Goal: Navigation & Orientation: Find specific page/section

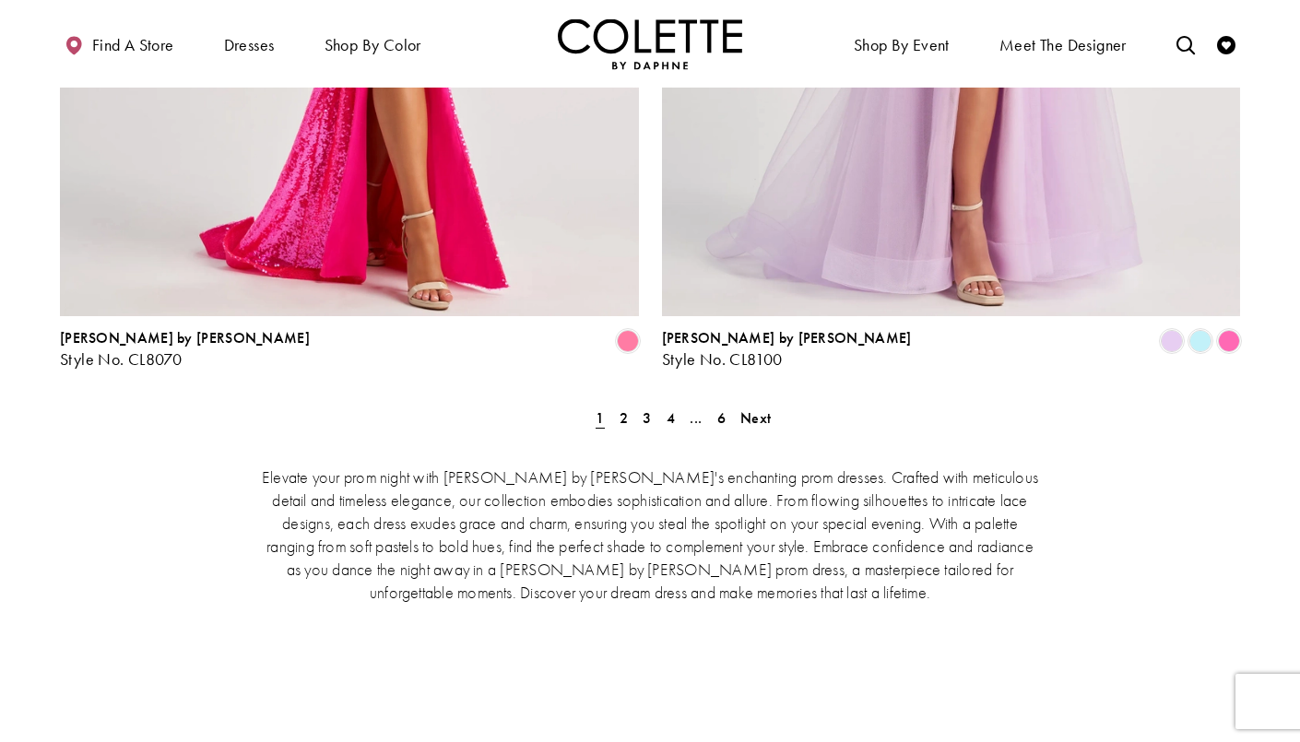
scroll to position [3799, 0]
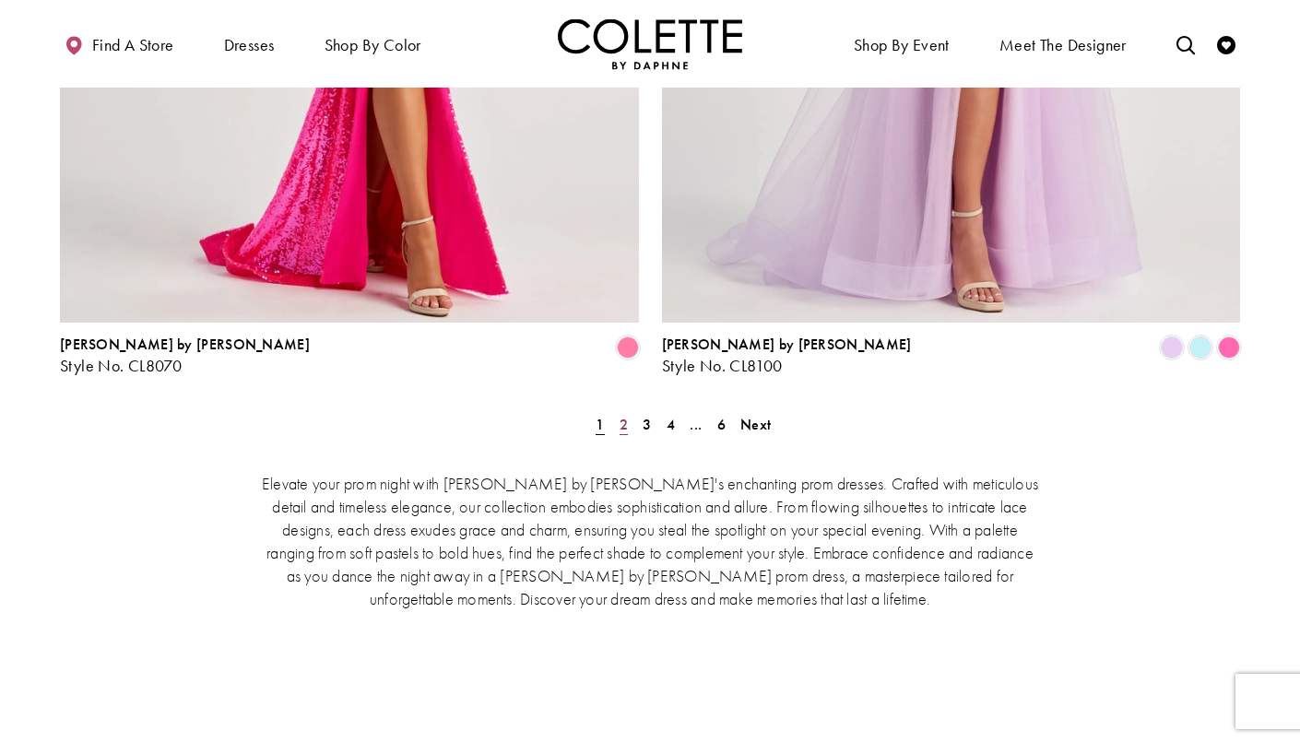
click at [620, 415] on span "2" at bounding box center [624, 424] width 8 height 19
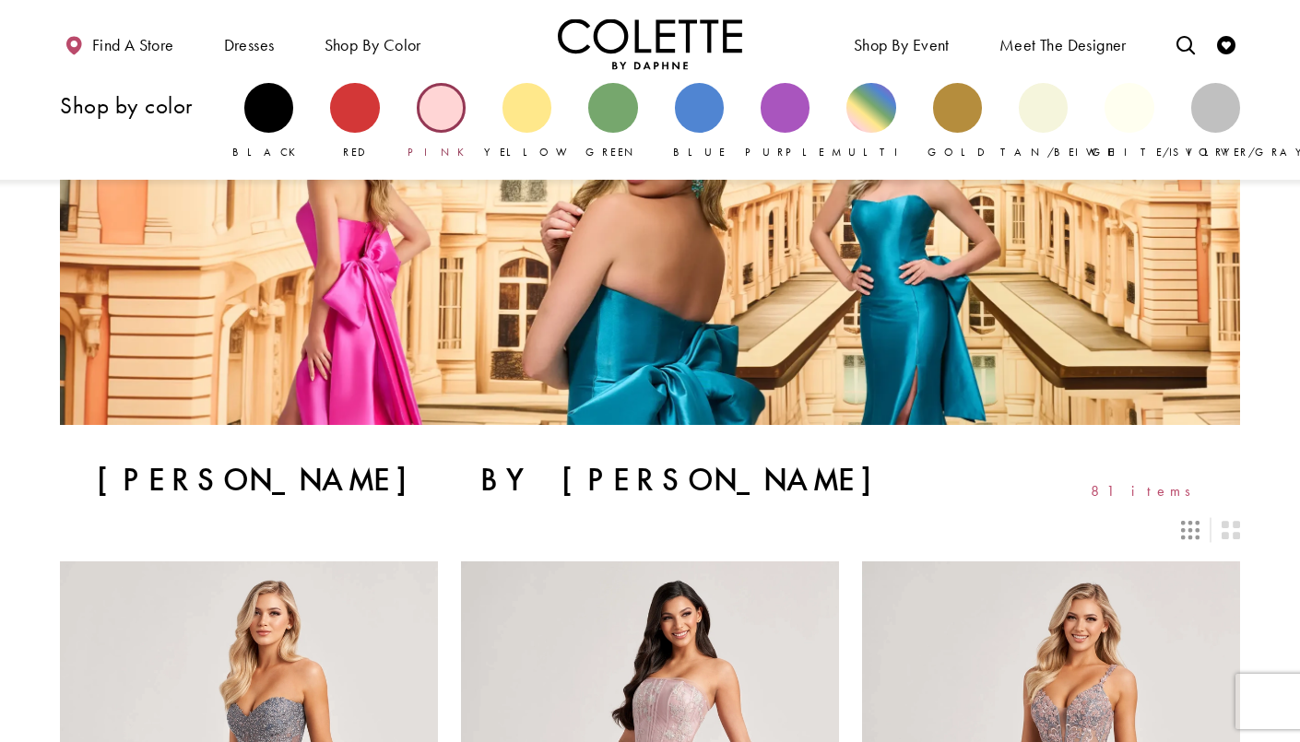
click at [432, 112] on div "Primary block" at bounding box center [441, 107] width 49 height 49
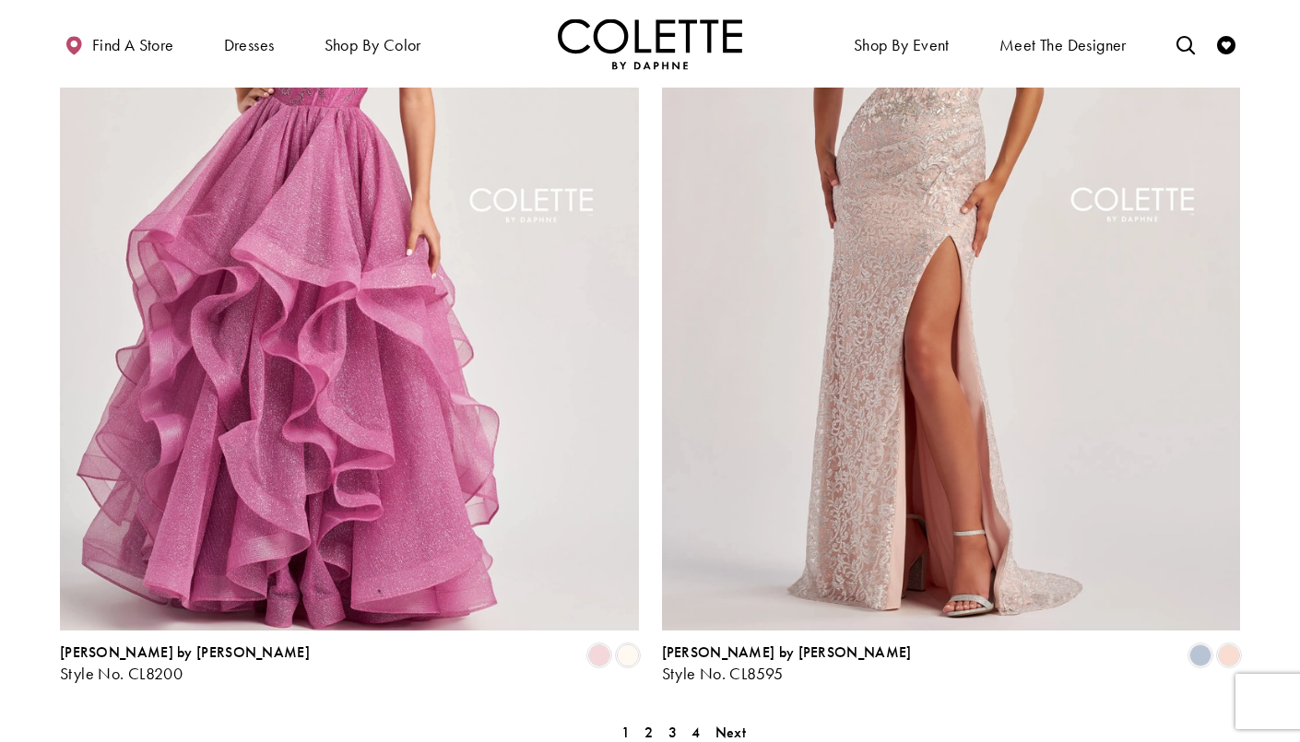
scroll to position [3181, 0]
click at [643, 720] on link "2" at bounding box center [648, 733] width 19 height 27
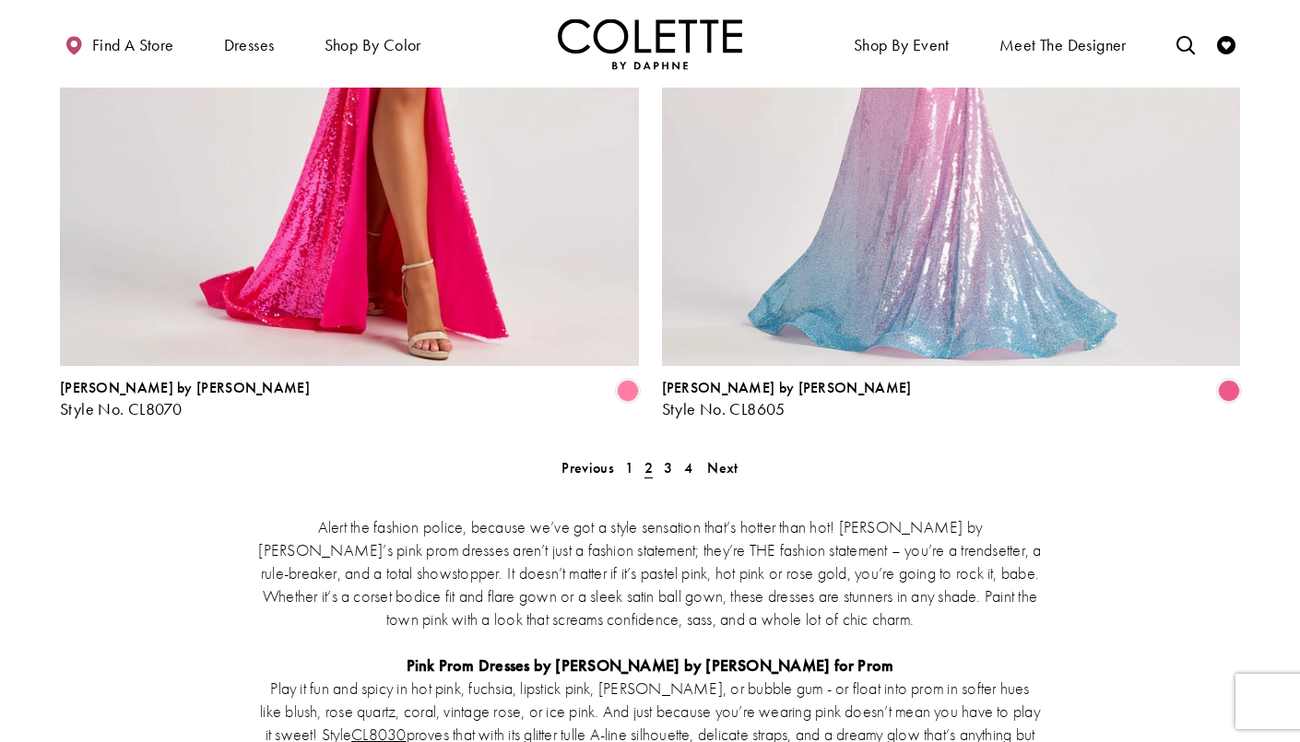
scroll to position [3433, 0]
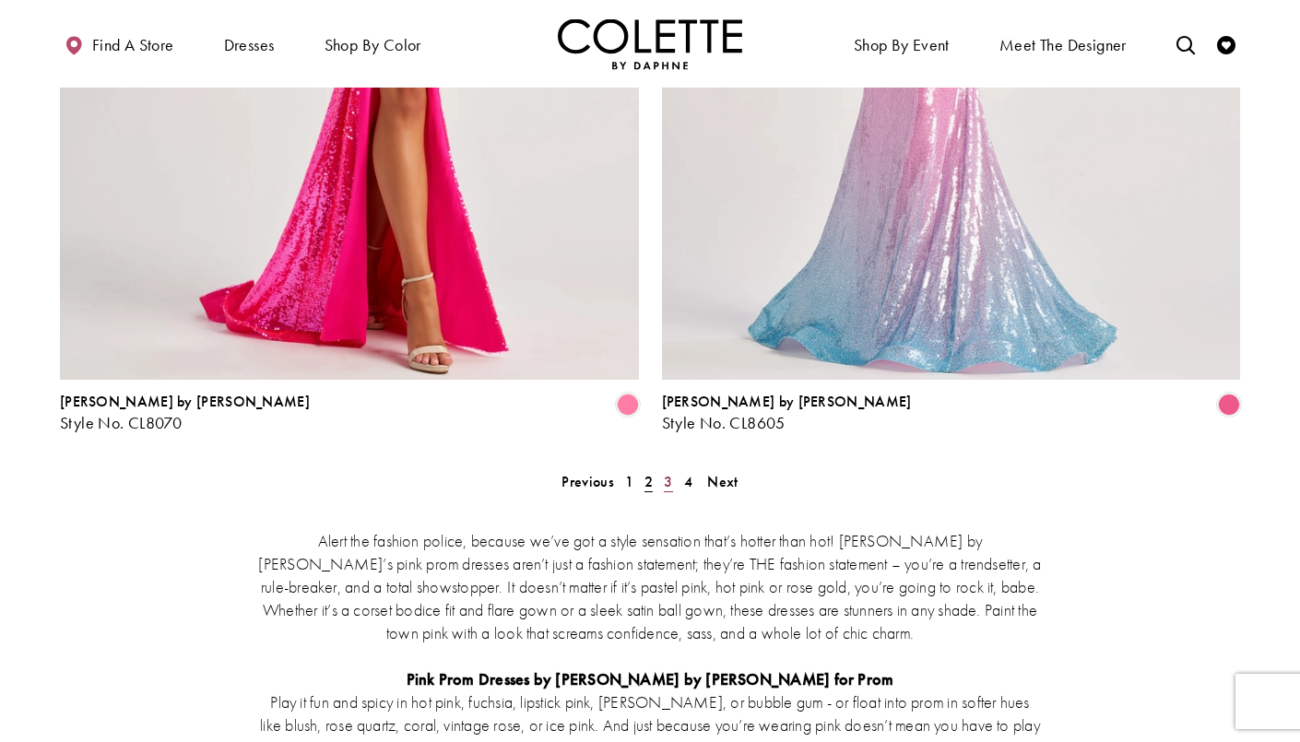
click at [669, 472] on span "3" at bounding box center [668, 481] width 8 height 19
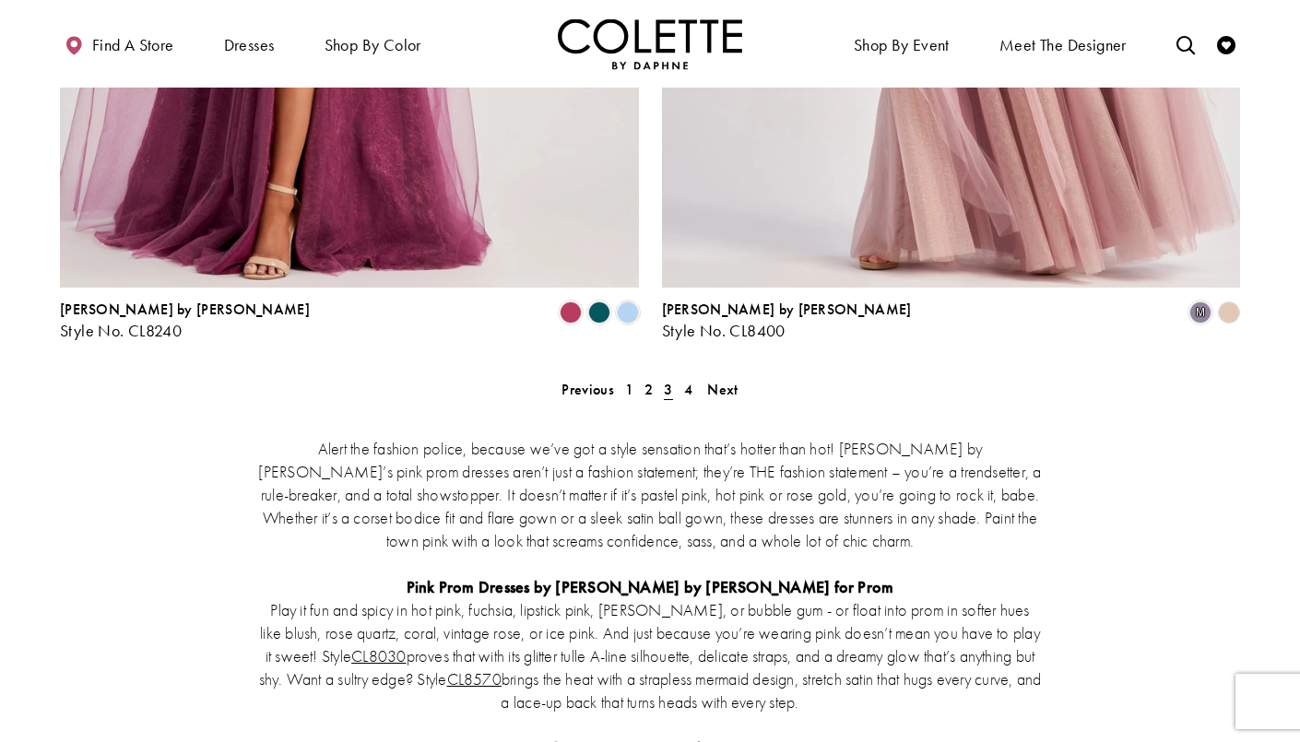
scroll to position [3520, 0]
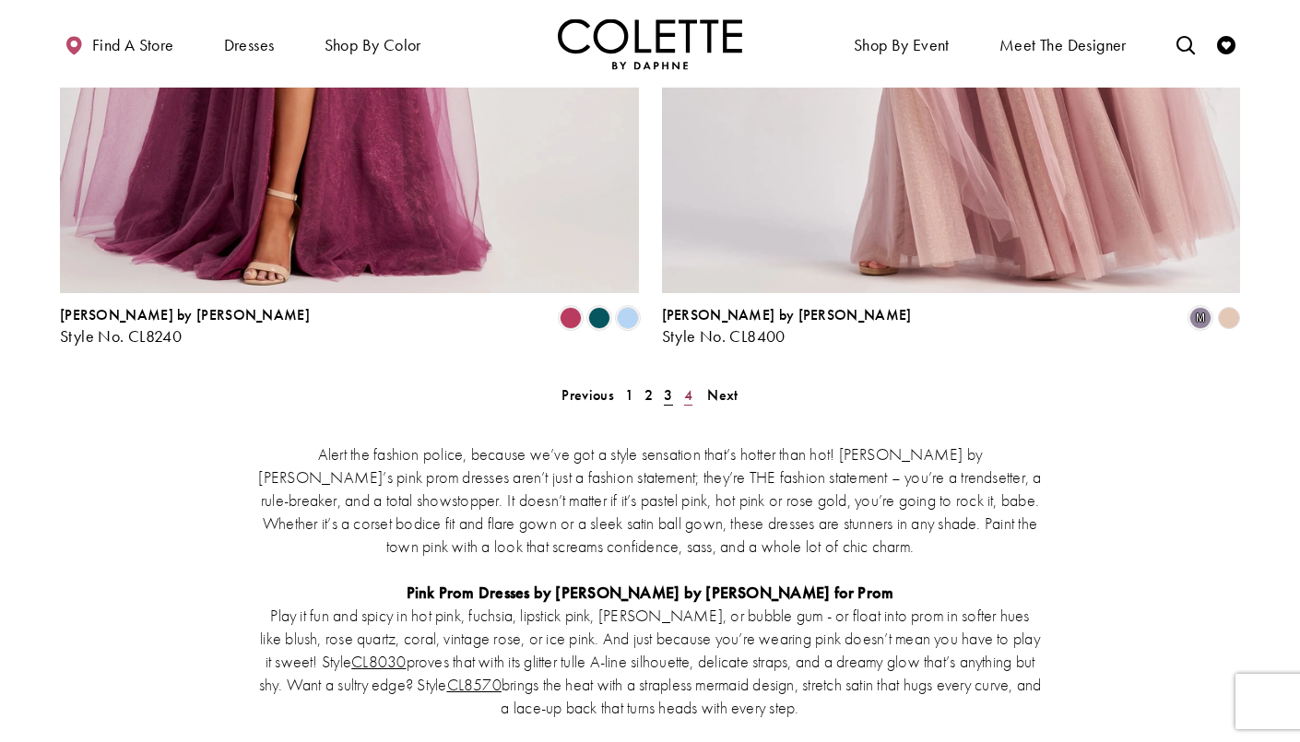
click at [688, 385] on span "4" at bounding box center [688, 394] width 8 height 19
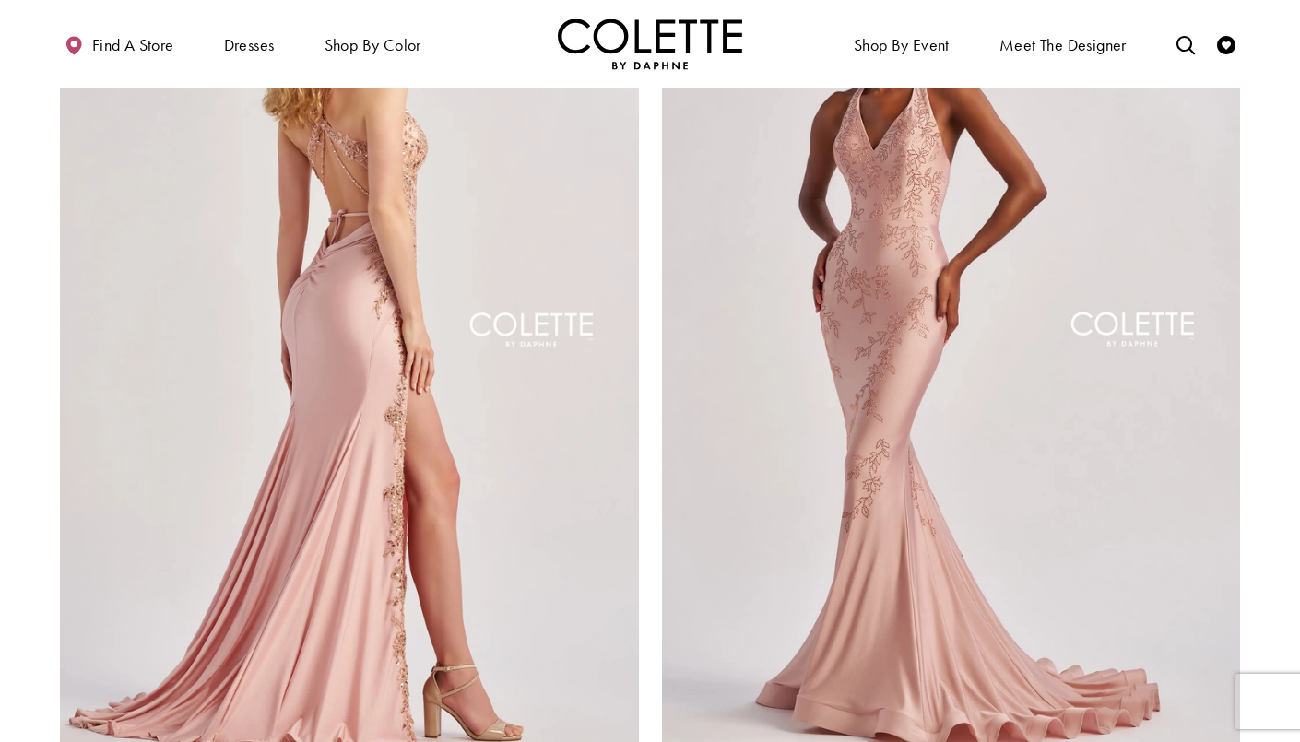
scroll to position [351, 0]
